Goal: Information Seeking & Learning: Learn about a topic

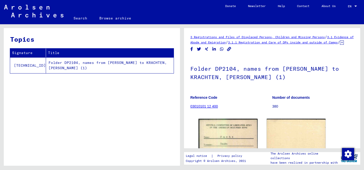
click at [228, 44] on link "3.1.1 Registration and Care of DPs inside and outside of Camps" at bounding box center [283, 42] width 110 height 4
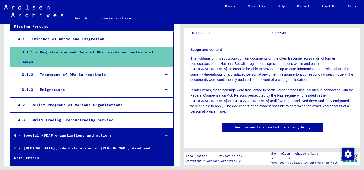
scroll to position [114, 0]
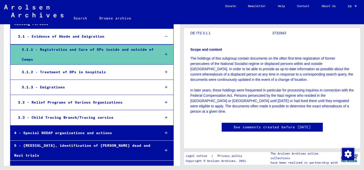
click at [82, 113] on div "3.3 - Child Tracing Branch/Tracing service" at bounding box center [85, 118] width 142 height 10
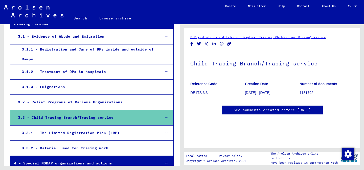
click at [82, 97] on div "3.2 - Relief Programs of Various Organizations" at bounding box center [85, 102] width 142 height 10
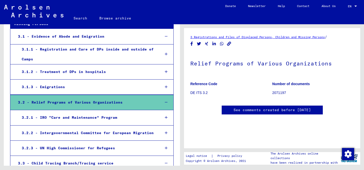
click at [82, 82] on div "3.1.3 - Emigrations" at bounding box center [87, 87] width 138 height 10
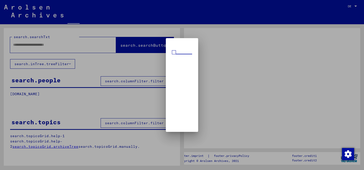
click at [56, 43] on div at bounding box center [182, 85] width 364 height 170
click at [52, 46] on div at bounding box center [182, 85] width 364 height 170
click at [192, 48] on mat-dialog-container at bounding box center [182, 85] width 32 height 94
click at [62, 40] on div at bounding box center [182, 85] width 364 height 170
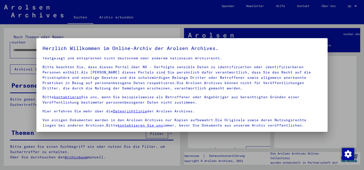
scroll to position [42, 0]
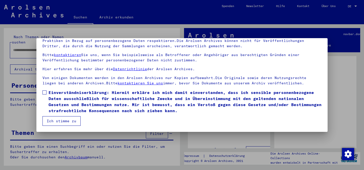
click at [66, 121] on button "Ich stimme zu" at bounding box center [62, 121] width 38 height 10
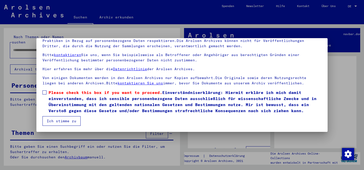
click at [63, 121] on button "Ich stimme zu" at bounding box center [62, 121] width 38 height 10
click at [56, 97] on span "Please check this box if you want to proceed. Einverständniserklärung: Hiermit …" at bounding box center [185, 102] width 273 height 24
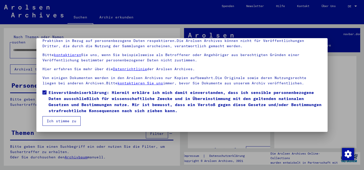
click at [59, 126] on mat-dialog-container "Herzlich Willkommen im Online-Archiv der Arolsen Archives. Unsere Nutzungsbedin…" at bounding box center [182, 85] width 292 height 94
click at [59, 120] on button "Ich stimme zu" at bounding box center [62, 121] width 38 height 10
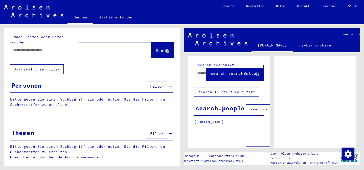
click at [47, 48] on div at bounding box center [74, 50] width 129 height 11
click at [45, 48] on input "text" at bounding box center [76, 50] width 126 height 5
type input "********"
click at [38, 66] on button "Archival tree units" at bounding box center [37, 70] width 54 height 10
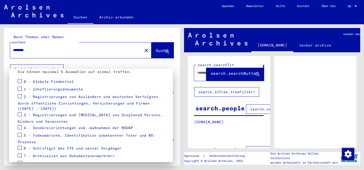
scroll to position [63, 0]
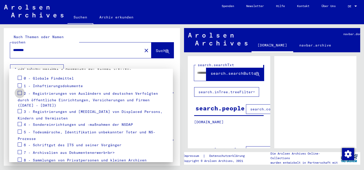
click at [18, 94] on span at bounding box center [20, 93] width 4 height 4
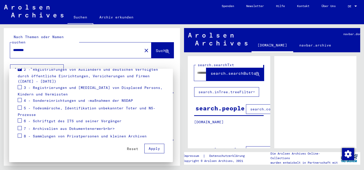
scroll to position [87, 0]
click at [152, 148] on span "Apply" at bounding box center [154, 149] width 11 height 5
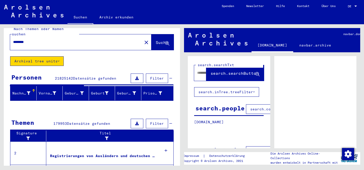
scroll to position [0, 0]
